Goal: Transaction & Acquisition: Register for event/course

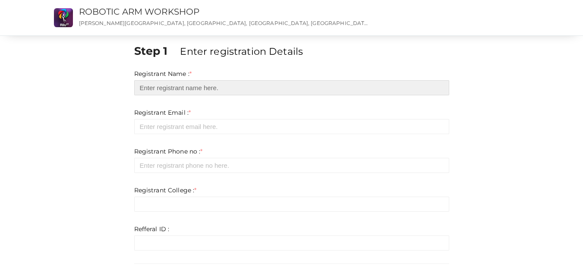
click at [189, 90] on input "text" at bounding box center [291, 87] width 315 height 15
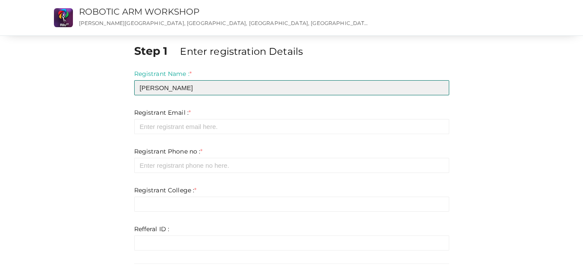
type input "Steve Shiju"
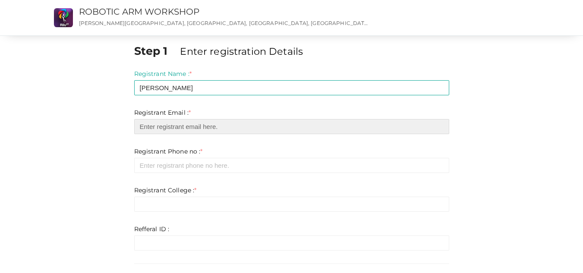
click at [196, 120] on input "email" at bounding box center [291, 126] width 315 height 15
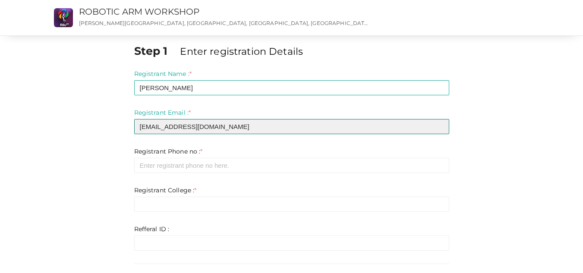
type input "steveshiju30@gmail.com"
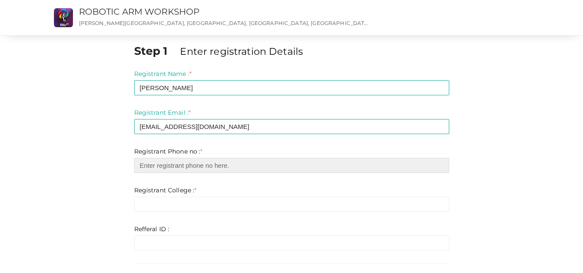
click at [222, 161] on input "number" at bounding box center [291, 165] width 315 height 15
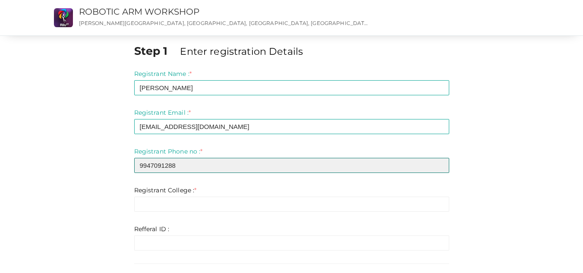
type input "9947091288"
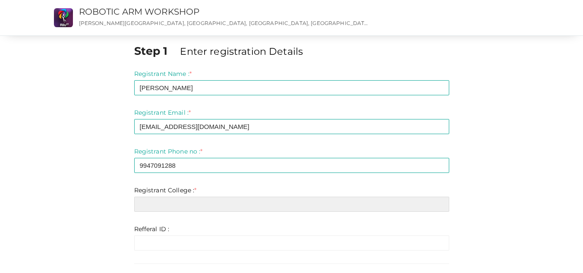
click at [175, 208] on input "text" at bounding box center [291, 204] width 315 height 15
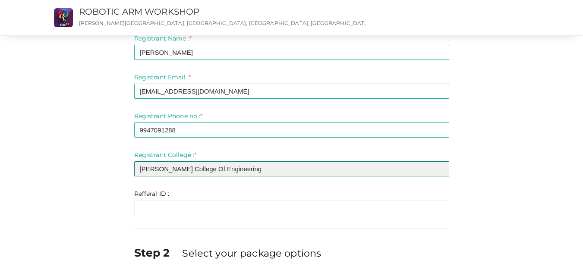
scroll to position [86, 0]
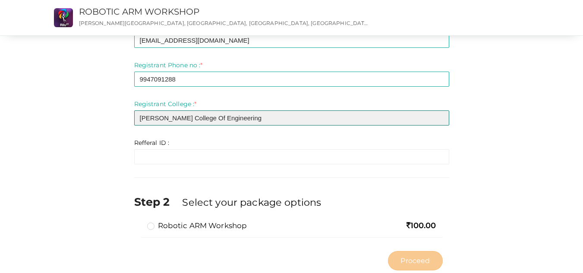
type input "[PERSON_NAME] College Of Engineering"
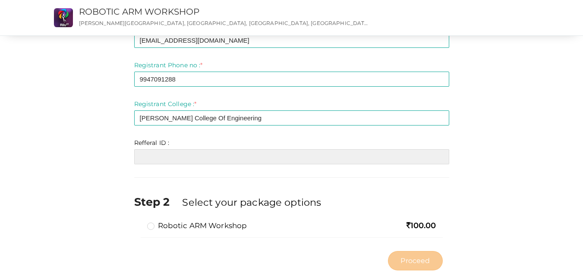
click at [235, 157] on input "text" at bounding box center [291, 156] width 315 height 15
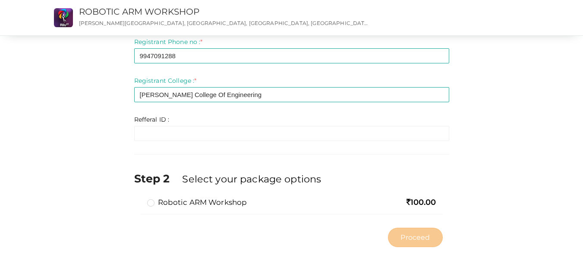
click at [147, 204] on label "Robotic ARM Workshop" at bounding box center [197, 202] width 100 height 10
click at [139, 199] on input "Robotic ARM Workshop" at bounding box center [139, 199] width 0 height 0
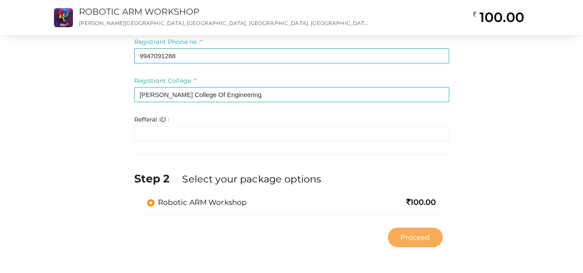
click at [426, 240] on span "Proceed" at bounding box center [415, 238] width 29 height 10
type input "N/A"
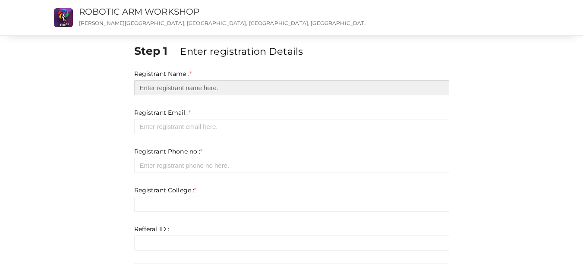
click at [202, 88] on input "text" at bounding box center [291, 87] width 315 height 15
type input "[PERSON_NAME]"
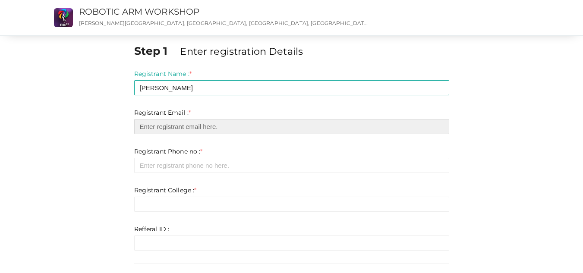
click at [206, 130] on input "email" at bounding box center [291, 126] width 315 height 15
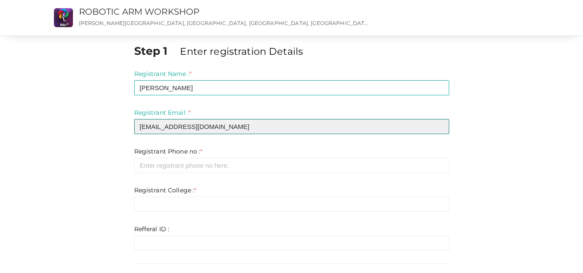
type input "[EMAIL_ADDRESS][DOMAIN_NAME]"
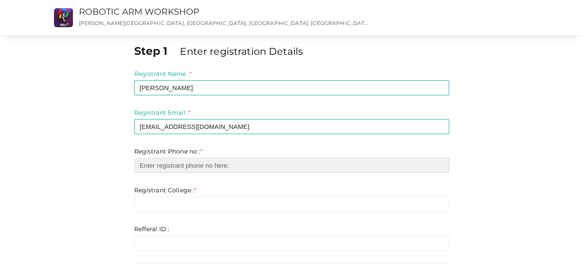
click at [217, 167] on input "number" at bounding box center [291, 165] width 315 height 15
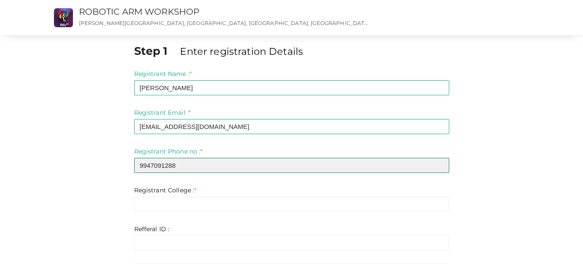
type input "9947091288"
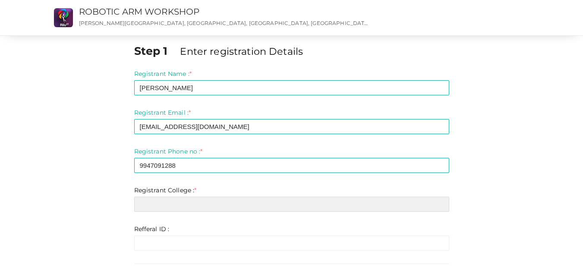
click at [211, 203] on input "text" at bounding box center [291, 204] width 315 height 15
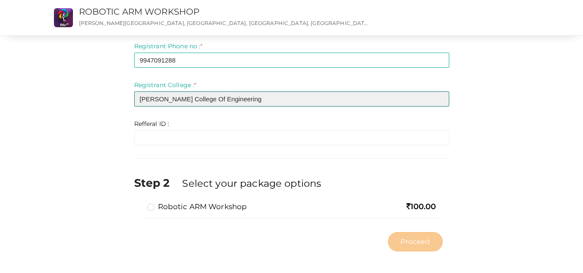
scroll to position [110, 0]
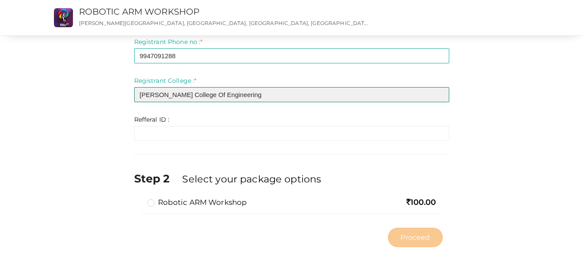
type input "[PERSON_NAME] College Of Engineering"
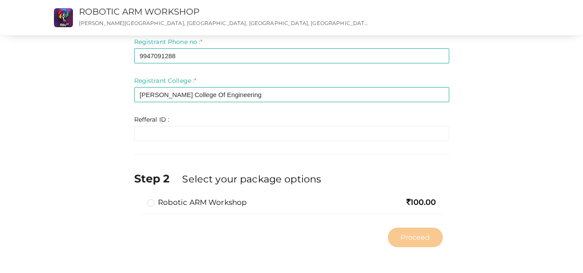
click at [237, 207] on label "Robotic ARM Workshop" at bounding box center [197, 202] width 100 height 10
click at [139, 199] on input "Robotic ARM Workshop" at bounding box center [139, 199] width 0 height 0
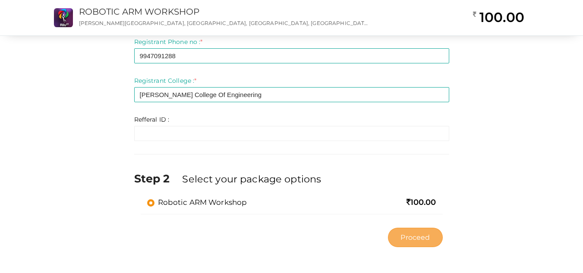
click at [420, 239] on span "Proceed" at bounding box center [415, 238] width 29 height 10
type input "N/A"
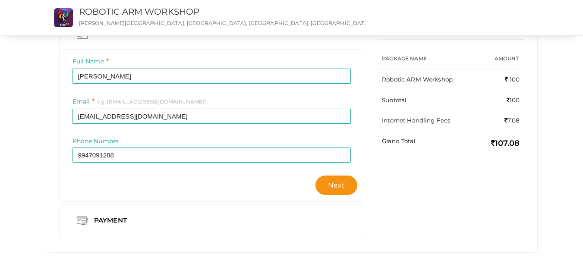
scroll to position [92, 0]
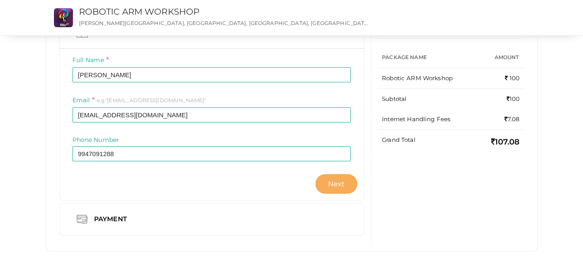
click at [338, 187] on span "Next" at bounding box center [336, 184] width 17 height 8
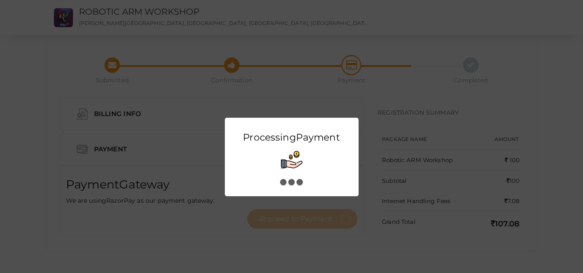
scroll to position [0, 0]
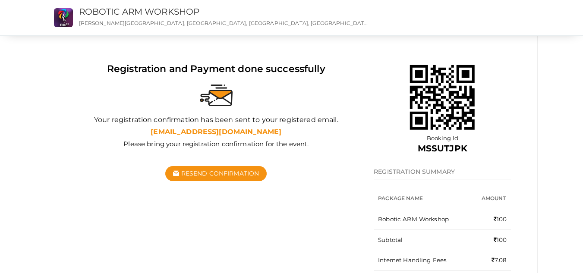
scroll to position [86, 0]
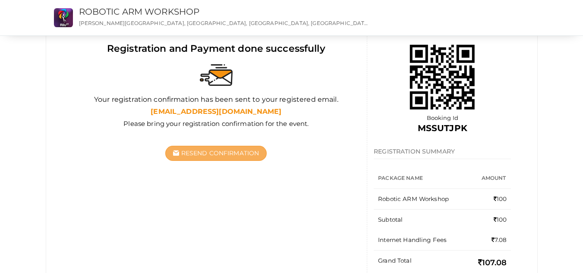
click at [254, 150] on span "Resend Confirmation" at bounding box center [220, 153] width 78 height 8
